Goal: Task Accomplishment & Management: Complete application form

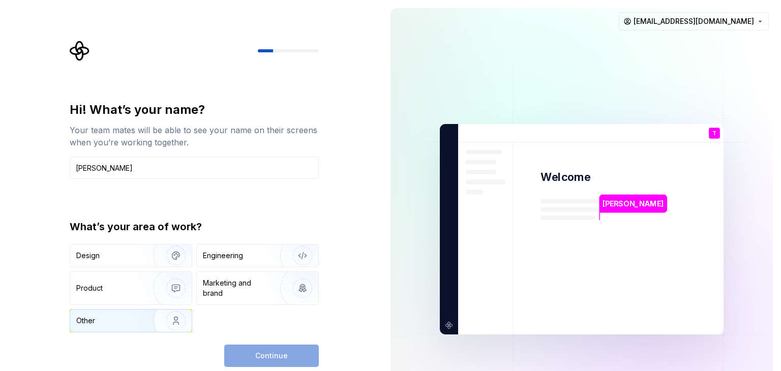
type input "[PERSON_NAME]"
click at [129, 319] on div "Other" at bounding box center [105, 321] width 59 height 10
click at [252, 346] on button "Continue" at bounding box center [271, 356] width 95 height 22
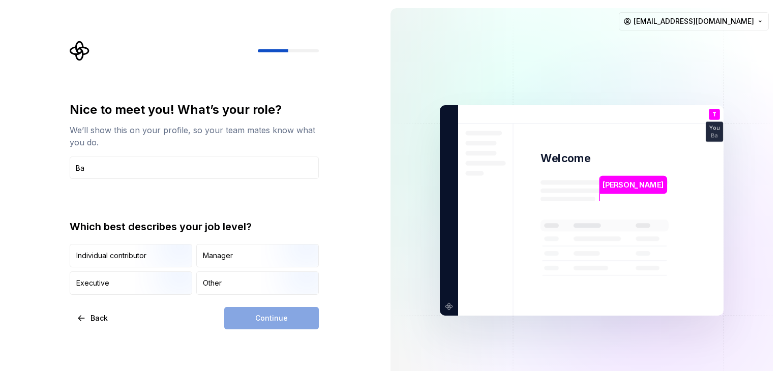
type input "B"
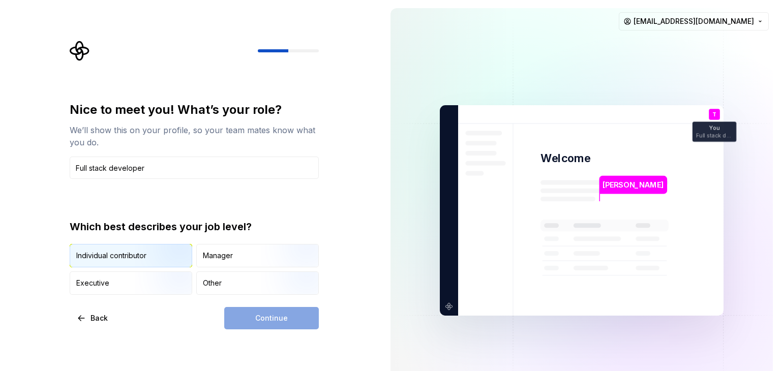
type input "Full stack developer"
click at [136, 255] on img "button" at bounding box center [167, 268] width 65 height 68
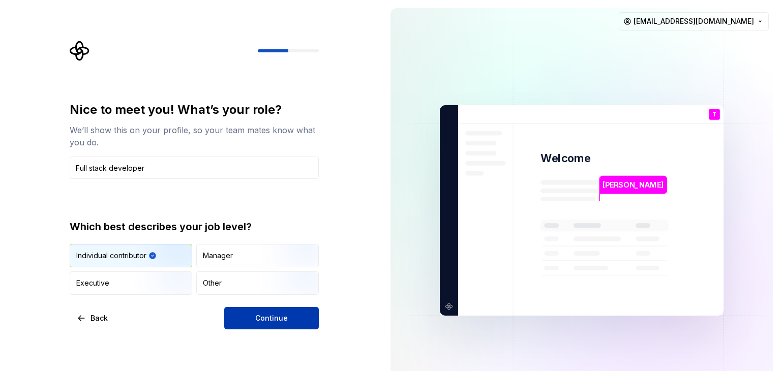
click at [252, 316] on button "Continue" at bounding box center [271, 318] width 95 height 22
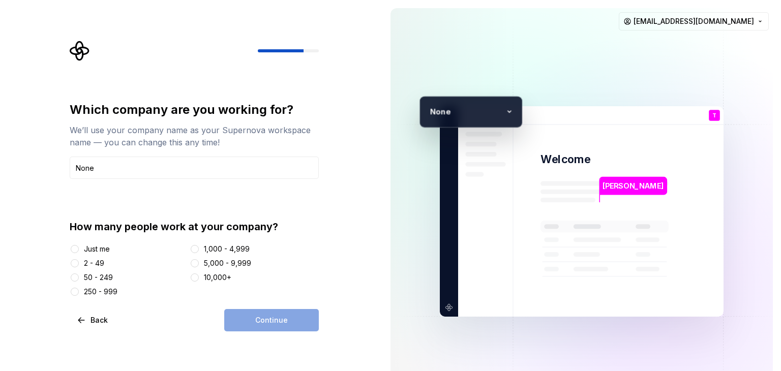
type input "None"
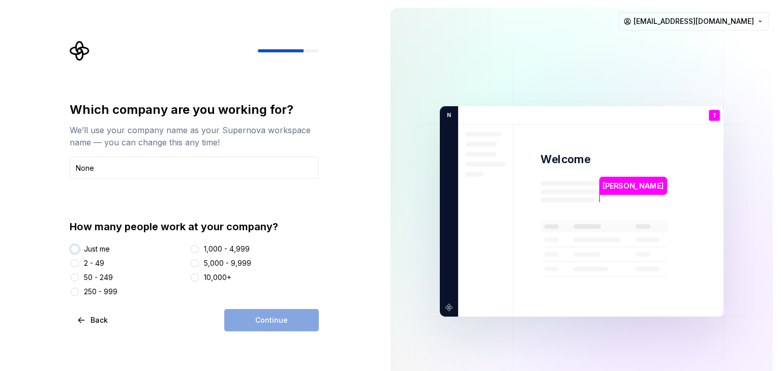
click at [75, 249] on button "Just me" at bounding box center [75, 249] width 8 height 8
click at [298, 322] on button "Continue" at bounding box center [271, 320] width 95 height 22
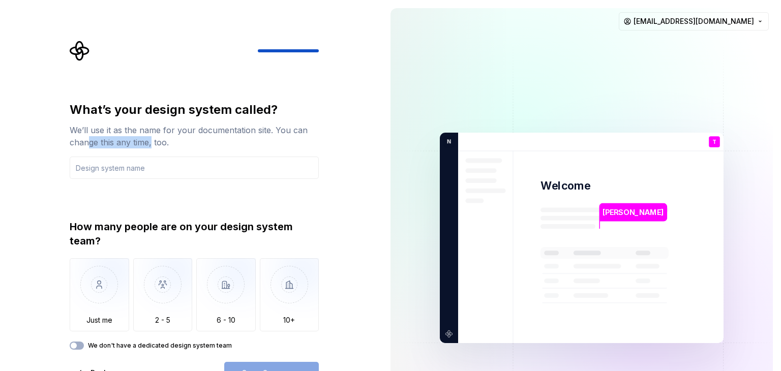
drag, startPoint x: 88, startPoint y: 142, endPoint x: 152, endPoint y: 149, distance: 65.0
click at [152, 149] on div "What’s your design system called? We’ll use it as the name for your documentati…" at bounding box center [194, 140] width 249 height 77
click at [187, 145] on div "We’ll use it as the name for your documentation site. You can change this any t…" at bounding box center [194, 136] width 249 height 24
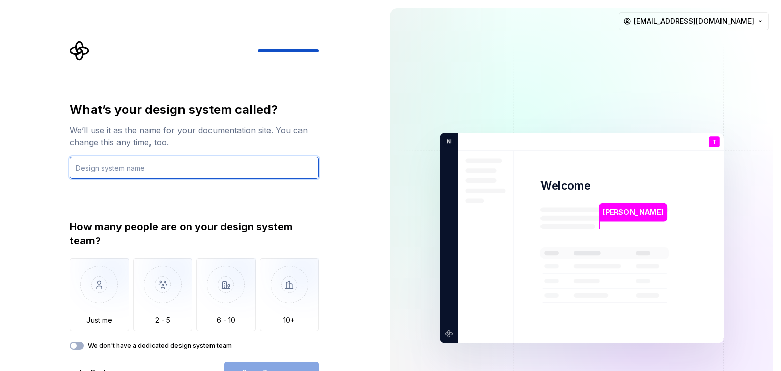
click at [162, 169] on input "text" at bounding box center [194, 168] width 249 height 22
type input "F"
type input "Demo"
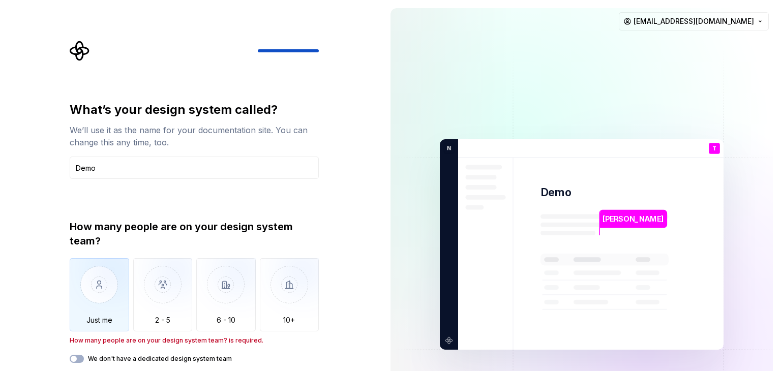
click at [97, 305] on img "button" at bounding box center [99, 292] width 59 height 68
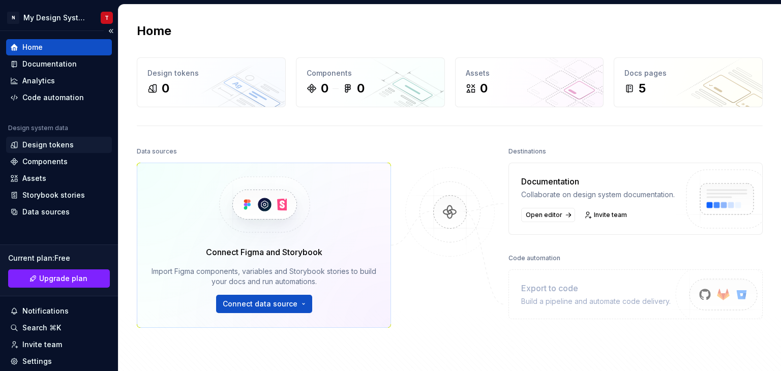
click at [64, 141] on div "Design tokens" at bounding box center [47, 145] width 51 height 10
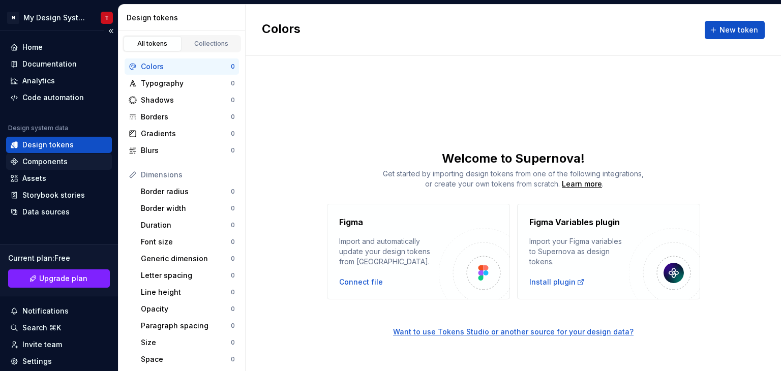
click at [73, 164] on div "Components" at bounding box center [59, 162] width 98 height 10
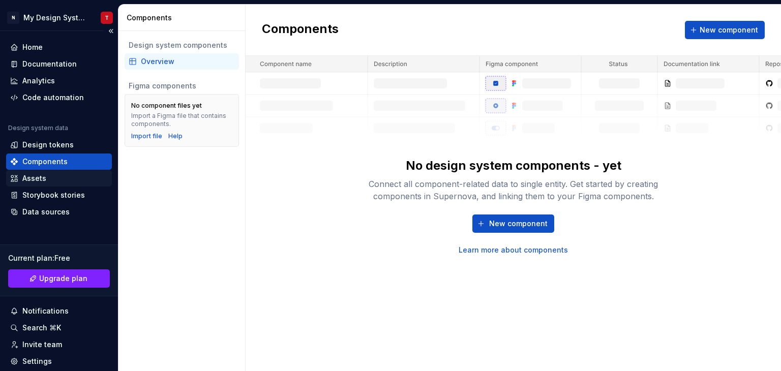
click at [73, 177] on div "Assets" at bounding box center [59, 178] width 98 height 10
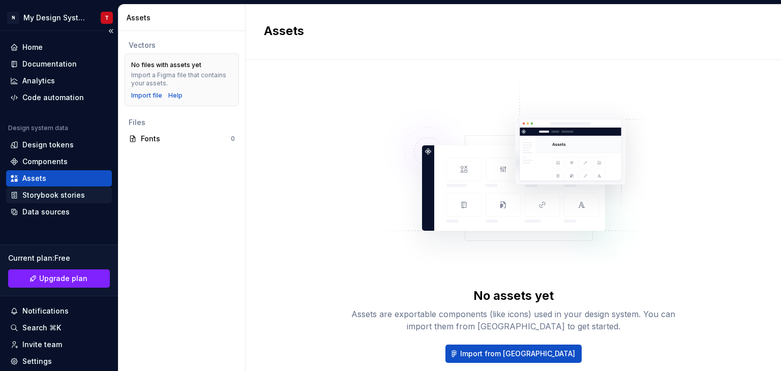
click at [78, 189] on div "Storybook stories" at bounding box center [59, 195] width 106 height 16
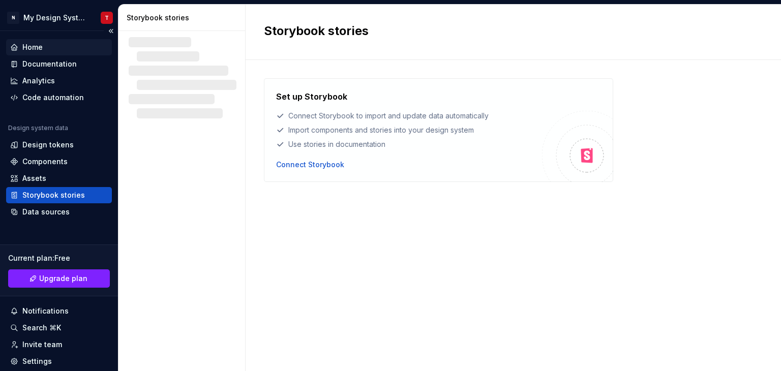
click at [83, 44] on div "Home" at bounding box center [59, 47] width 98 height 10
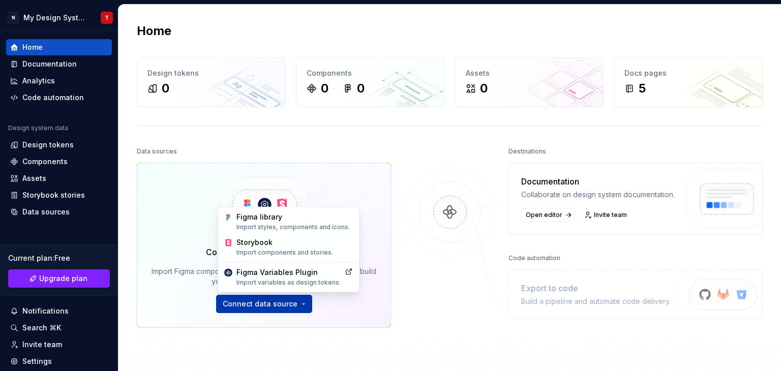
click at [285, 296] on html "N My Design System T Home Documentation Analytics Code automation Design system…" at bounding box center [390, 185] width 781 height 371
click at [286, 228] on div "Import styles, components and icons." at bounding box center [294, 227] width 116 height 8
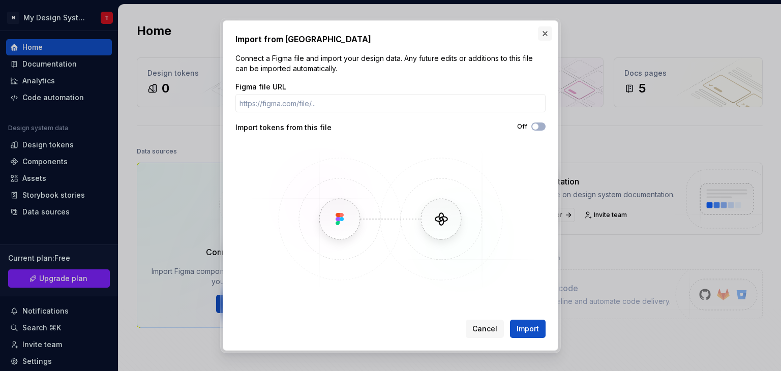
click at [548, 36] on button "button" at bounding box center [545, 33] width 14 height 14
